Goal: Task Accomplishment & Management: Use online tool/utility

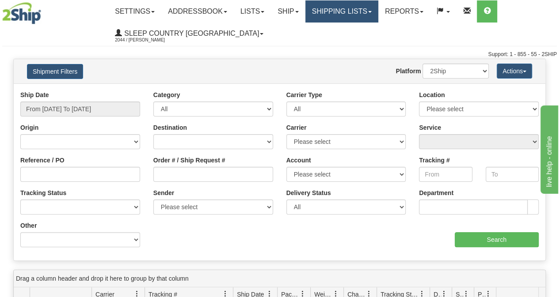
drag, startPoint x: 0, startPoint y: 0, endPoint x: 351, endPoint y: 15, distance: 350.8
click at [351, 15] on link "Shipping lists" at bounding box center [341, 11] width 73 height 22
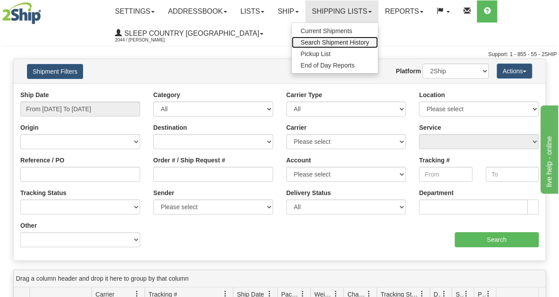
click at [337, 41] on span "Search Shipment History" at bounding box center [335, 42] width 69 height 7
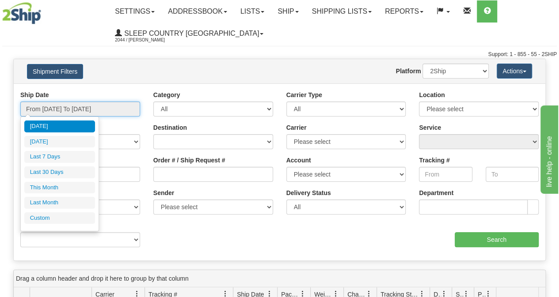
click at [77, 112] on input "From [DATE] To [DATE]" at bounding box center [80, 109] width 120 height 15
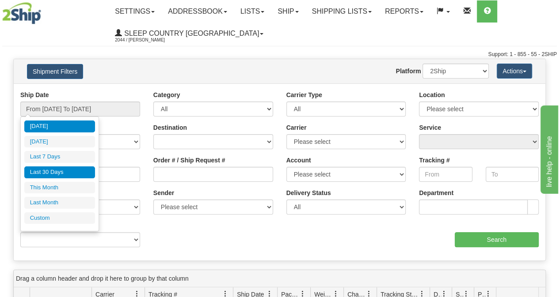
click at [49, 173] on li "Last 30 Days" at bounding box center [59, 173] width 71 height 12
type input "From [DATE] To [DATE]"
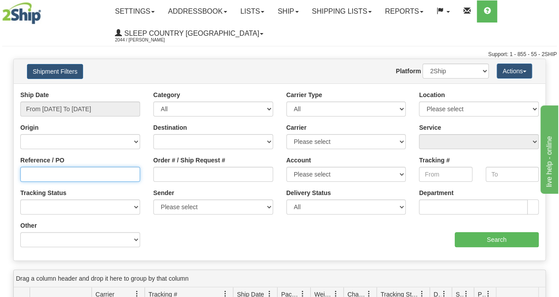
click at [34, 177] on input "Reference / PO" at bounding box center [80, 174] width 120 height 15
paste input "9000I131064"
type input "9000I131064"
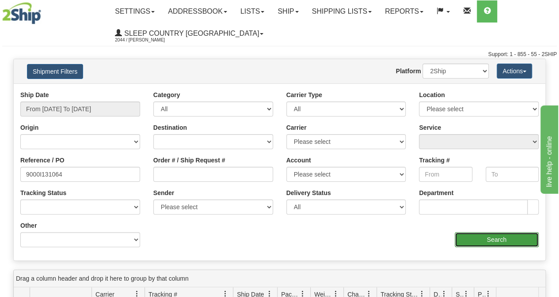
click at [485, 235] on input "Search" at bounding box center [497, 239] width 84 height 15
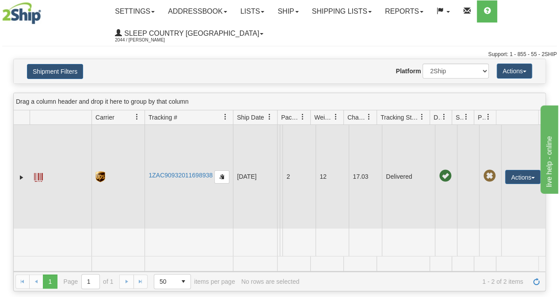
click at [34, 174] on span at bounding box center [38, 177] width 9 height 9
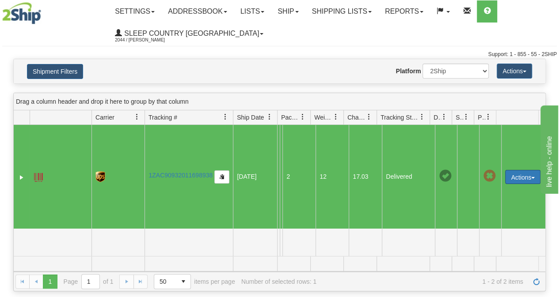
click at [513, 175] on button "Actions" at bounding box center [522, 177] width 35 height 14
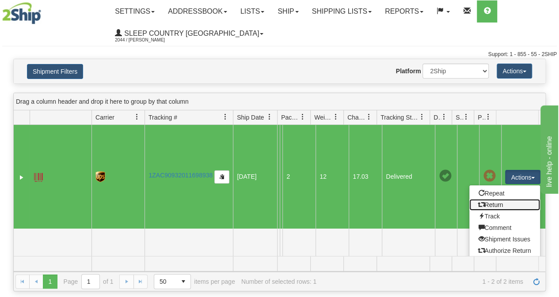
click at [495, 204] on link "Return" at bounding box center [504, 204] width 71 height 11
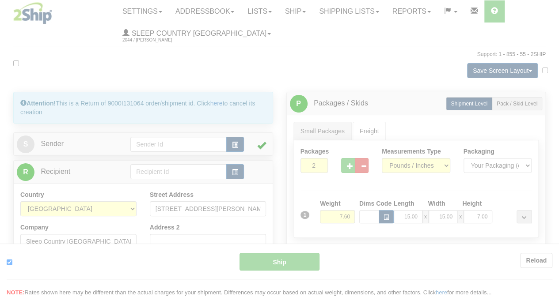
type input "11"
type input "09:43"
type input "16:00"
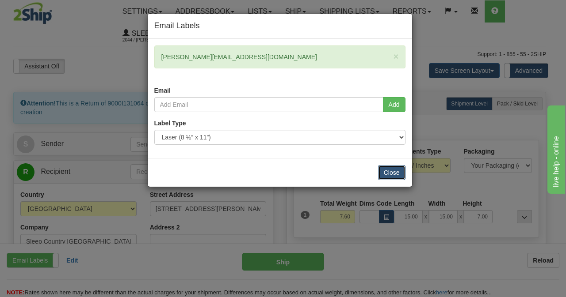
click at [389, 170] on button "Close" at bounding box center [391, 172] width 27 height 15
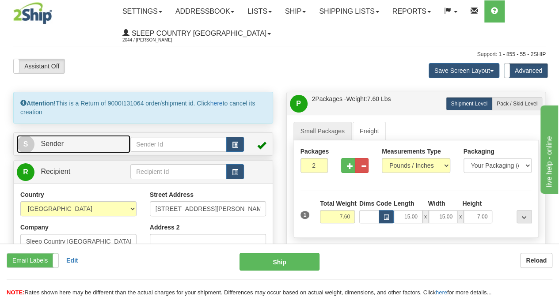
click at [57, 140] on span "Sender" at bounding box center [52, 144] width 23 height 8
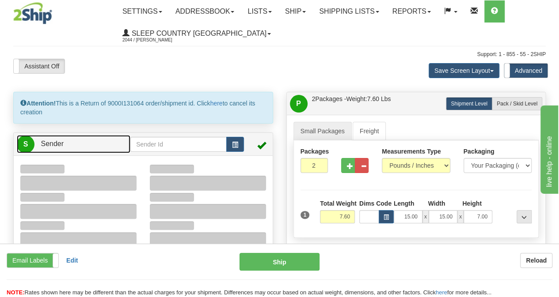
type input "12:37"
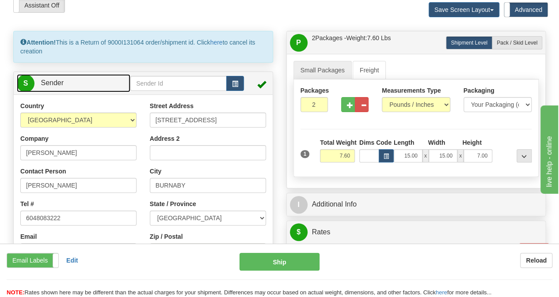
scroll to position [133, 0]
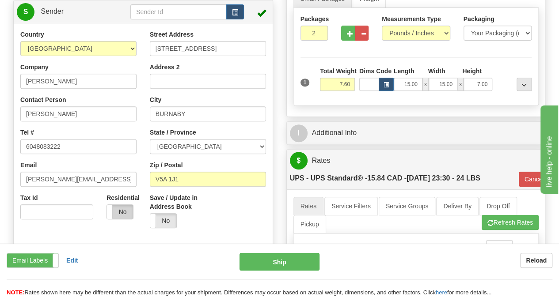
click at [124, 206] on label "No" at bounding box center [120, 212] width 26 height 14
type input "11"
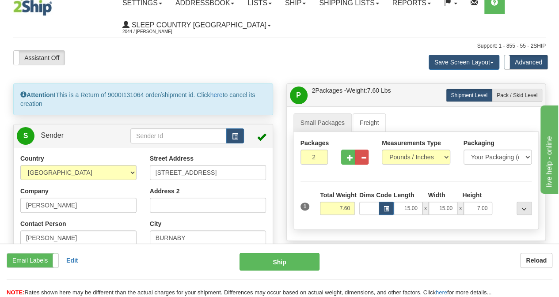
scroll to position [0, 0]
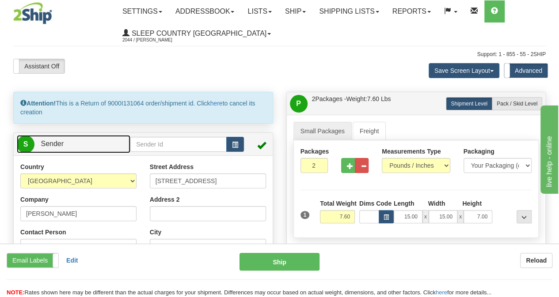
click at [50, 140] on span "Sender" at bounding box center [52, 144] width 23 height 8
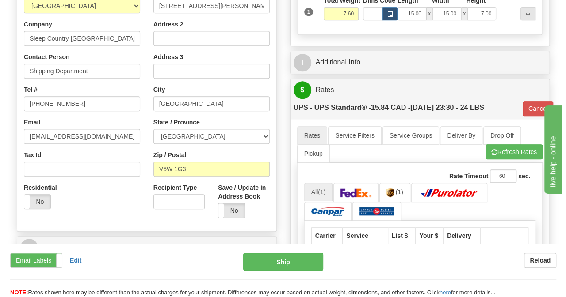
scroll to position [221, 0]
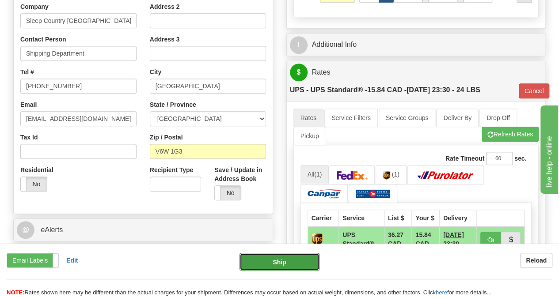
click at [294, 263] on button "Ship" at bounding box center [280, 262] width 80 height 18
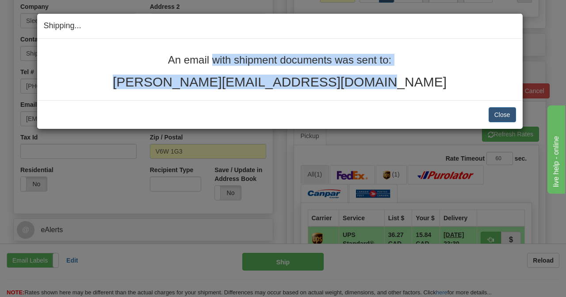
drag, startPoint x: 164, startPoint y: 57, endPoint x: 361, endPoint y: 85, distance: 199.2
click at [361, 85] on div "An email with shipment documents was sent to: michelle_boffo@hotmail.com" at bounding box center [280, 71] width 472 height 35
copy div "An email with shipment documents was sent to: michelle_boffo@hotmail.com"
drag, startPoint x: 497, startPoint y: 112, endPoint x: 526, endPoint y: 115, distance: 29.4
click at [497, 112] on button "Close" at bounding box center [501, 114] width 27 height 15
